Goal: Navigation & Orientation: Find specific page/section

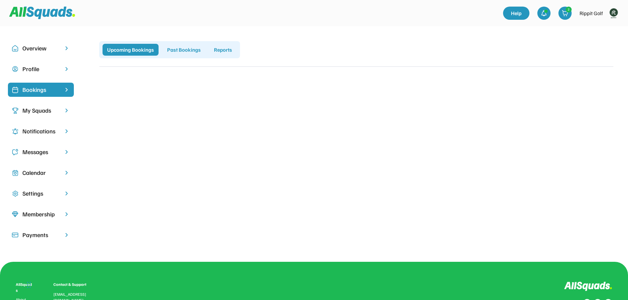
click at [33, 106] on div "My Squads" at bounding box center [40, 110] width 37 height 9
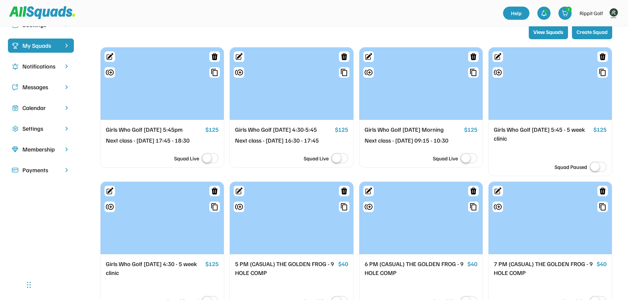
scroll to position [66, 0]
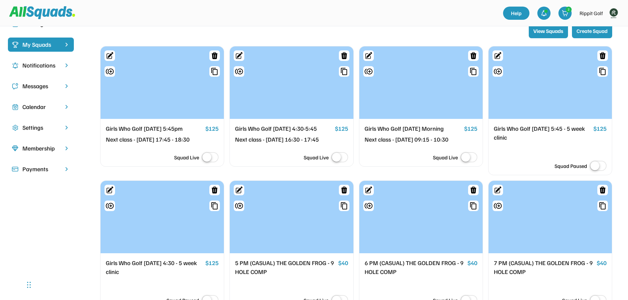
click at [410, 144] on div "Next class - [DATE] 09:15 - 10:30" at bounding box center [412, 139] width 97 height 9
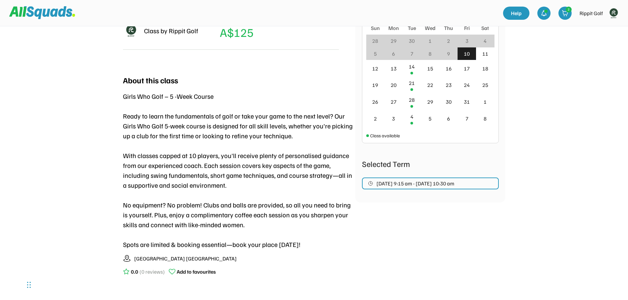
scroll to position [100, 0]
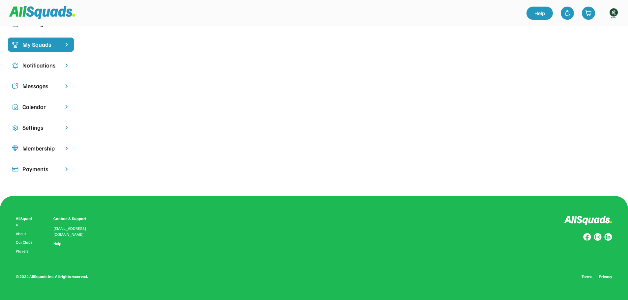
scroll to position [66, 0]
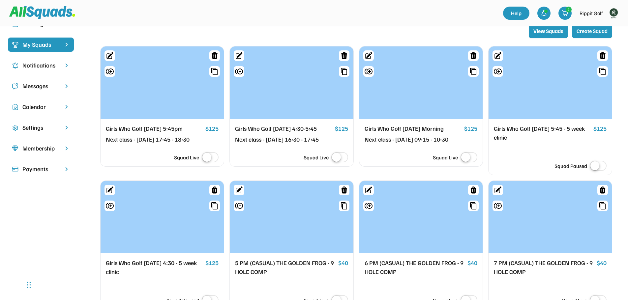
click at [613, 15] on img at bounding box center [613, 13] width 13 height 13
click at [599, 33] on link "Profile" at bounding box center [604, 28] width 39 height 13
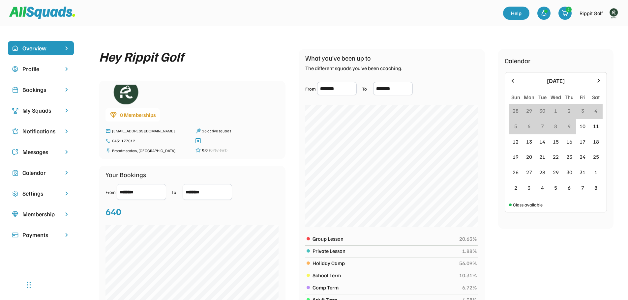
click at [38, 114] on div "My Squads" at bounding box center [40, 110] width 37 height 9
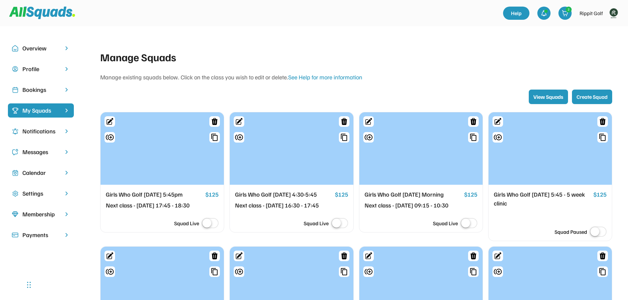
click at [160, 193] on div "Girls Who Golf [DATE] 5:45pm" at bounding box center [154, 194] width 97 height 9
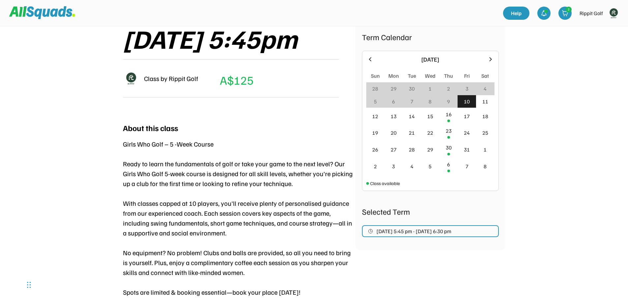
scroll to position [99, 0]
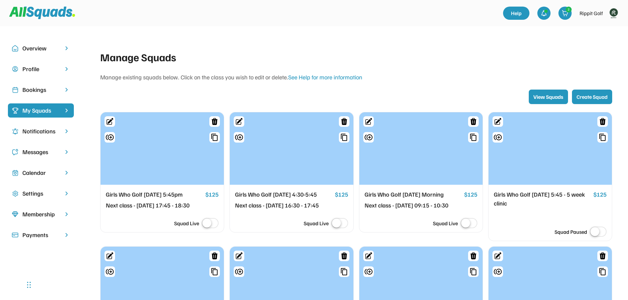
click at [25, 91] on div "Bookings" at bounding box center [40, 89] width 37 height 9
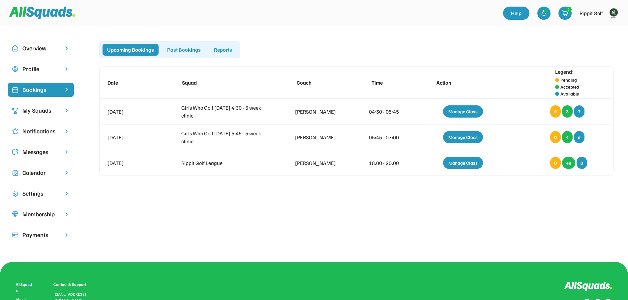
click at [40, 88] on div "Bookings" at bounding box center [40, 89] width 37 height 9
click at [47, 115] on div "My Squads" at bounding box center [41, 110] width 66 height 14
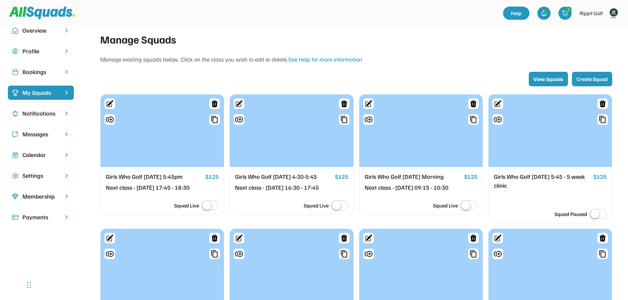
scroll to position [33, 0]
